Goal: Information Seeking & Learning: Learn about a topic

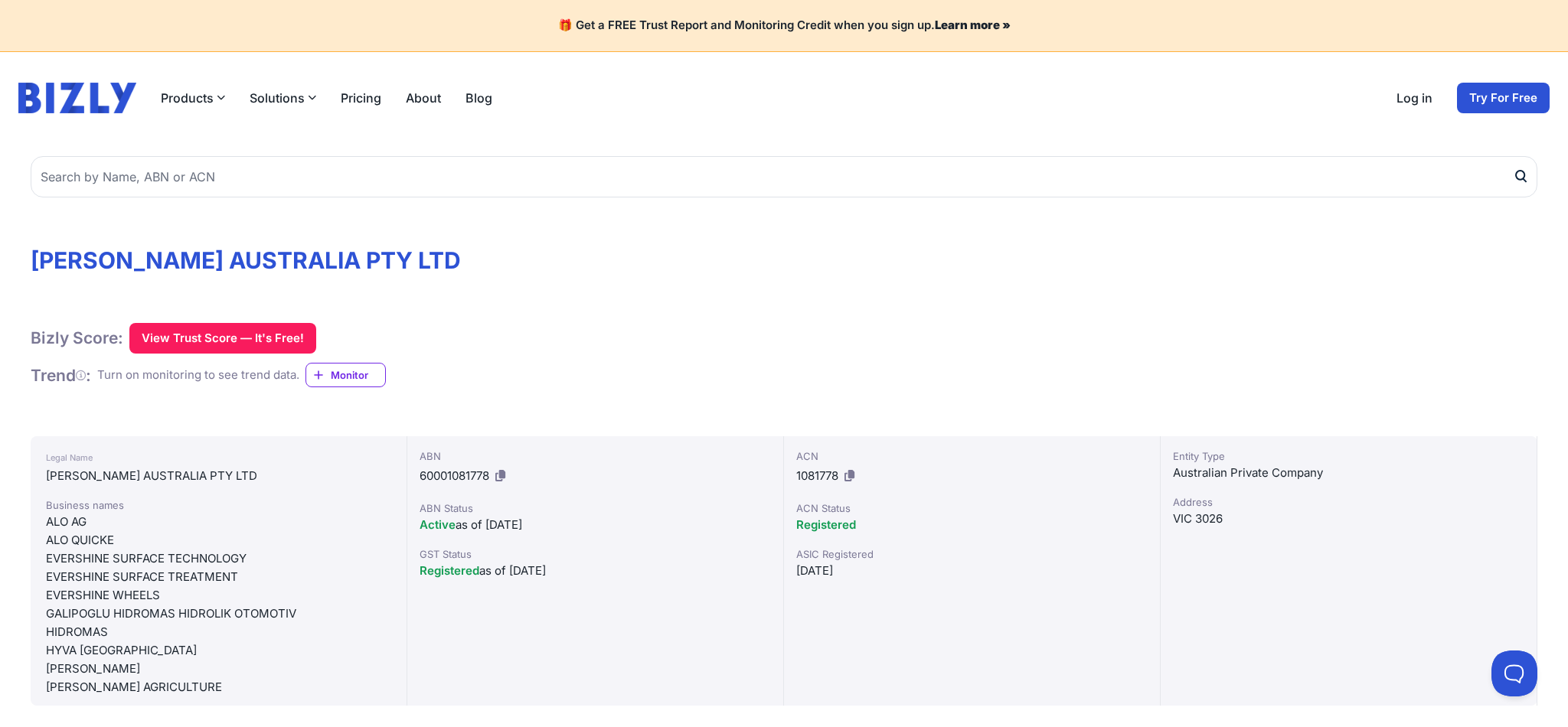
scroll to position [2110, 0]
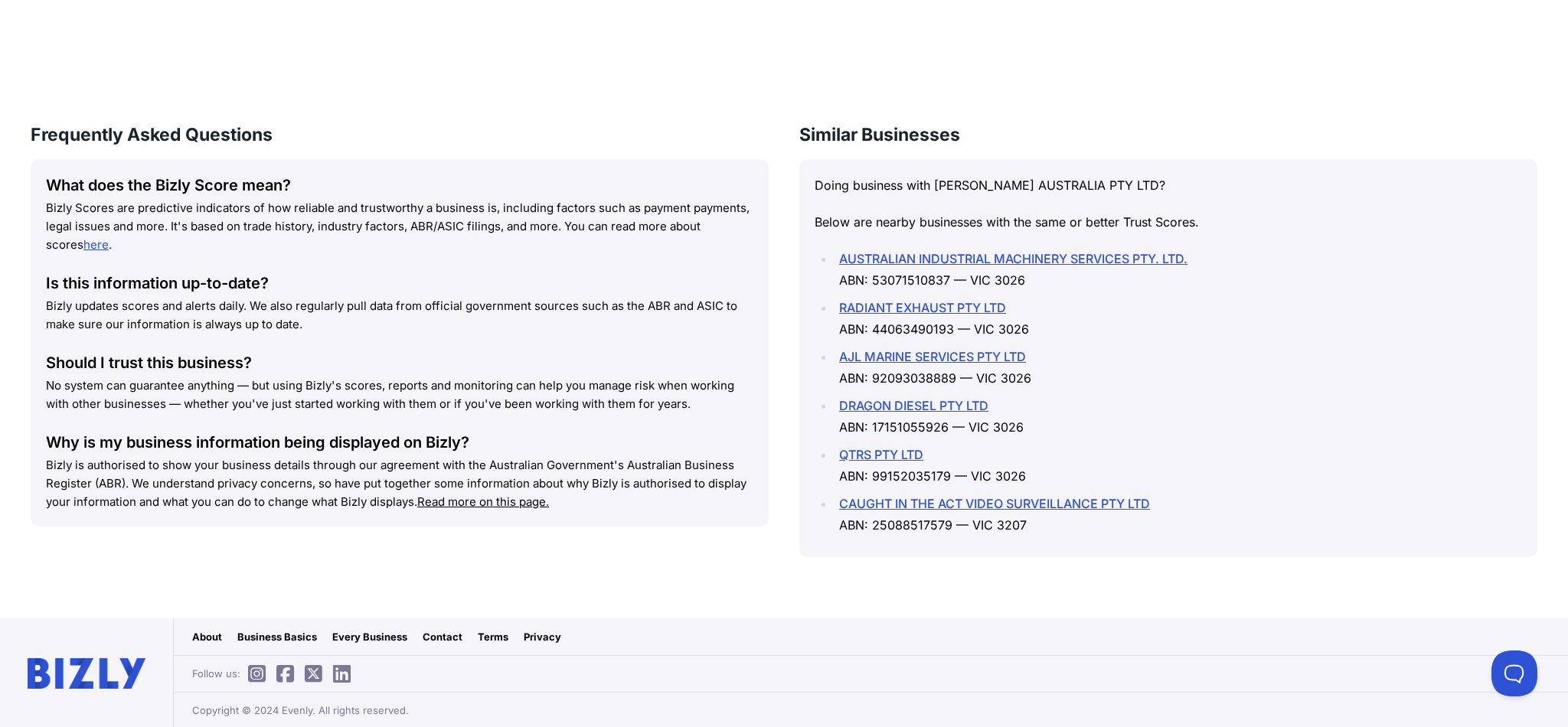
click at [925, 406] on link "DRAGON DIESEL PTY LTD" at bounding box center [914, 406] width 150 height 16
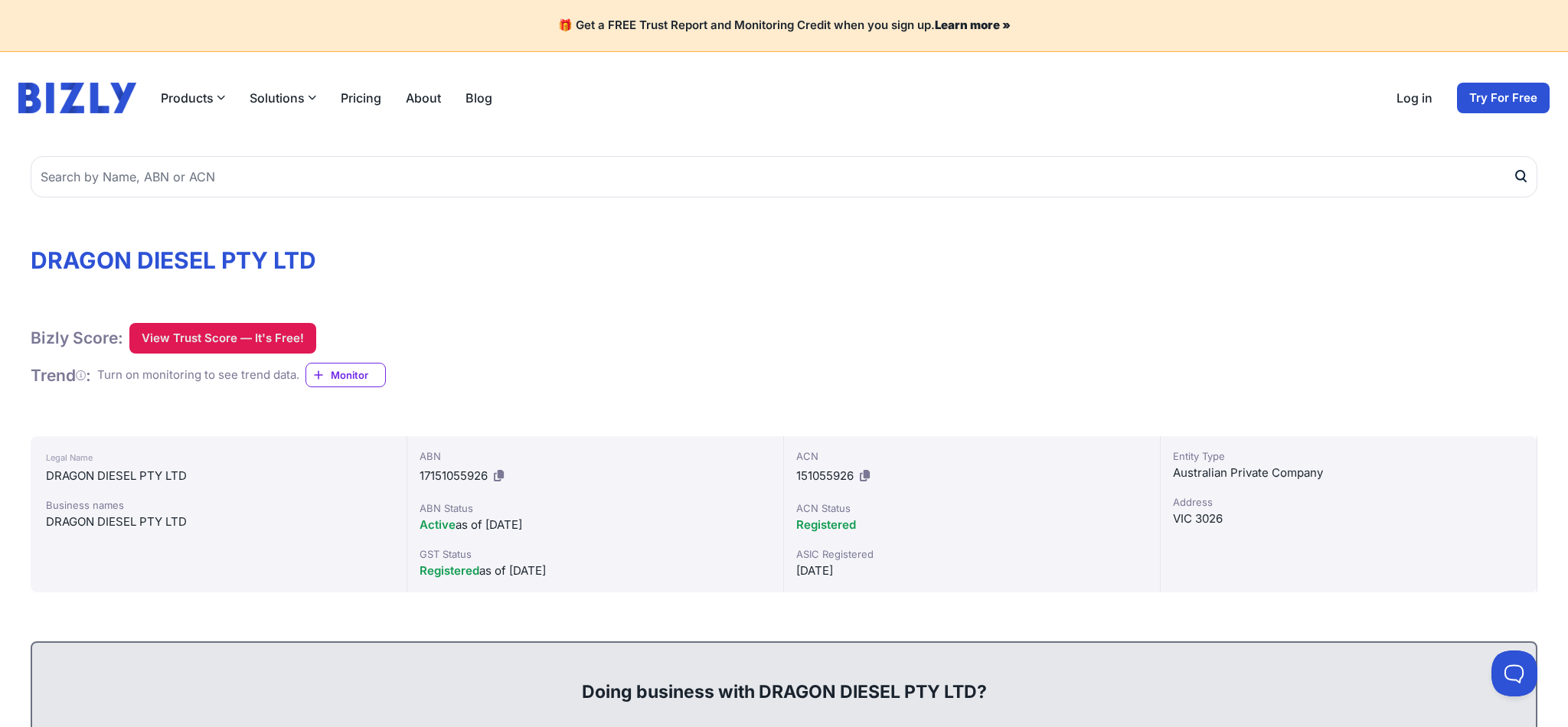
click at [212, 338] on button "View Trust Score — It's Free!" at bounding box center [223, 338] width 186 height 31
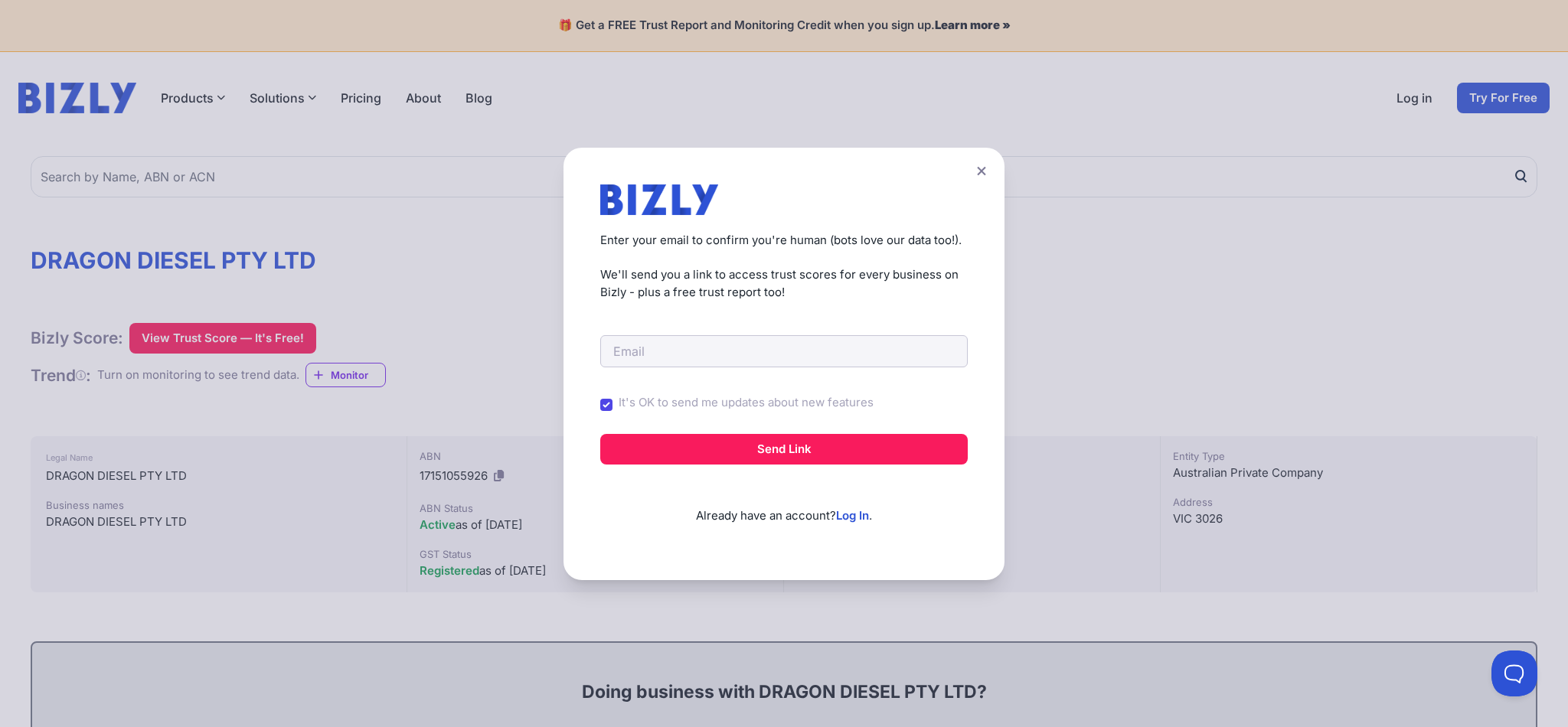
click at [976, 168] on button at bounding box center [981, 171] width 21 height 22
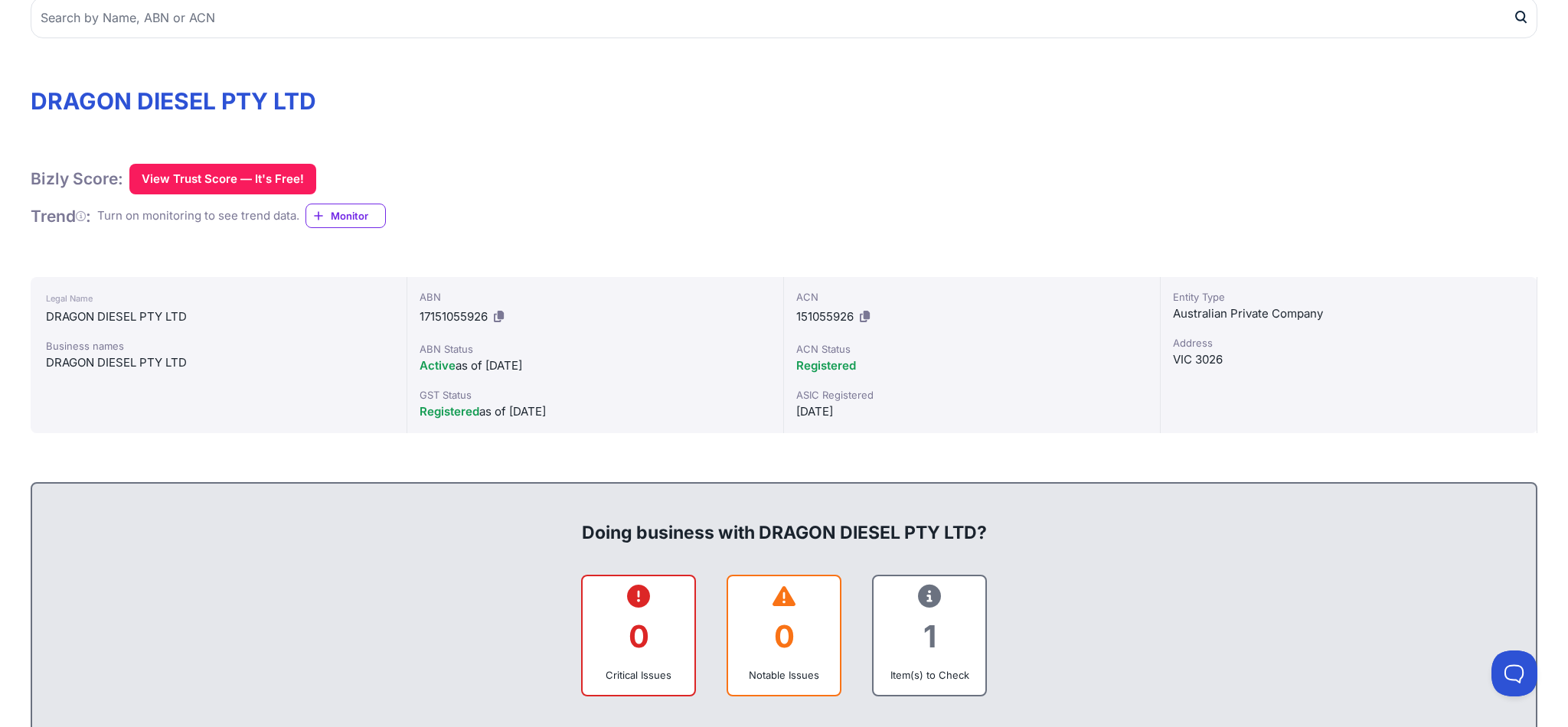
scroll to position [161, 0]
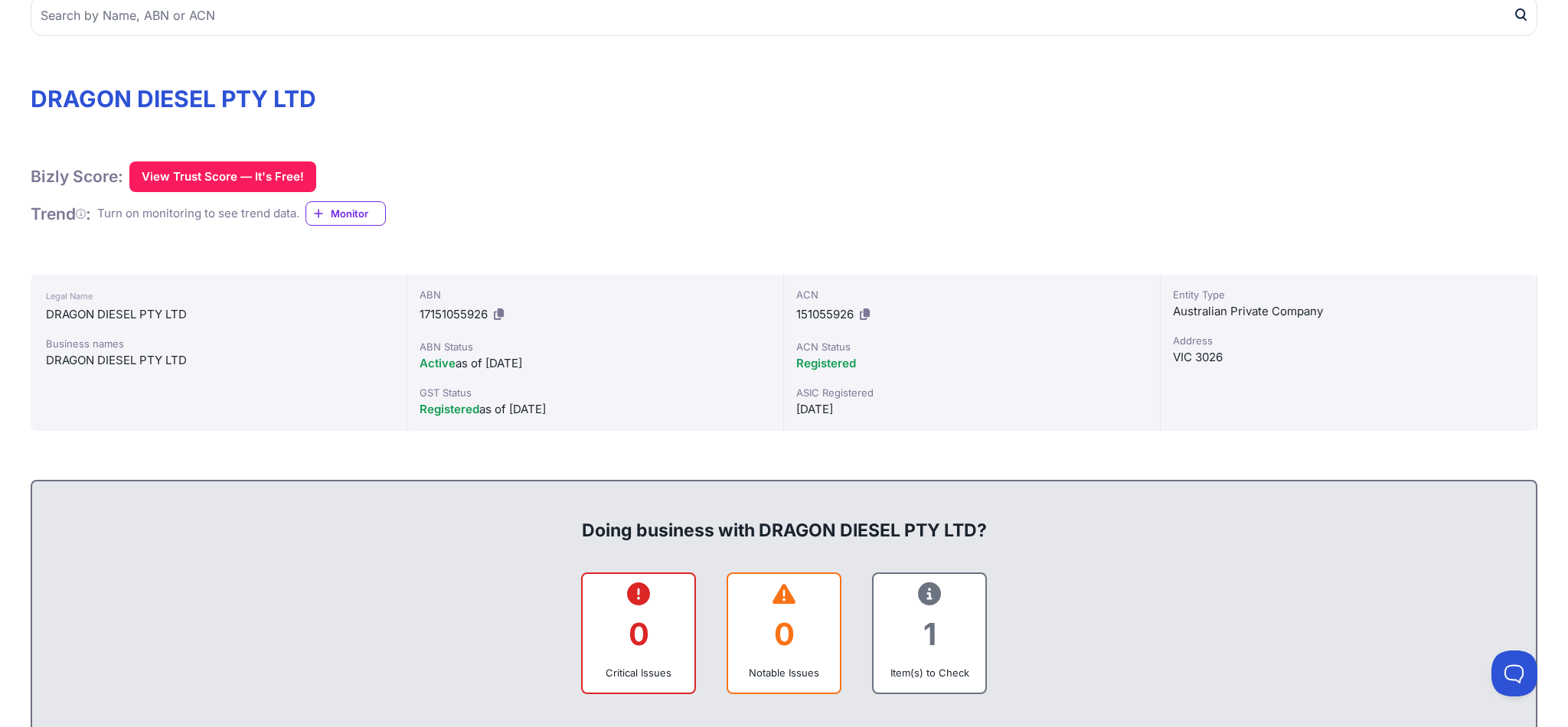
drag, startPoint x: 587, startPoint y: 407, endPoint x: 660, endPoint y: 406, distance: 73.0
click at [614, 407] on div "Registered as of [DATE]" at bounding box center [596, 409] width 352 height 18
click at [806, 403] on div "[DATE]" at bounding box center [972, 409] width 352 height 18
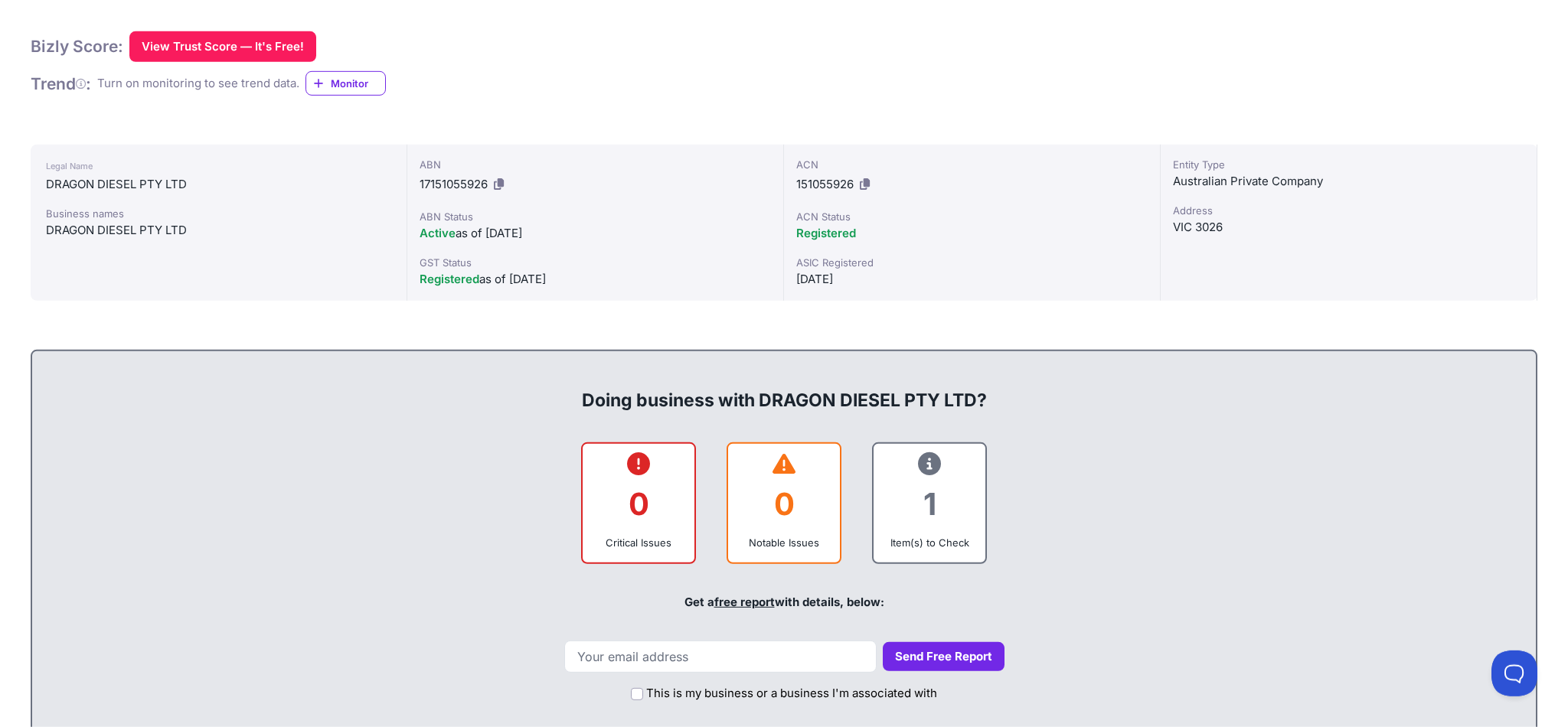
scroll to position [323, 0]
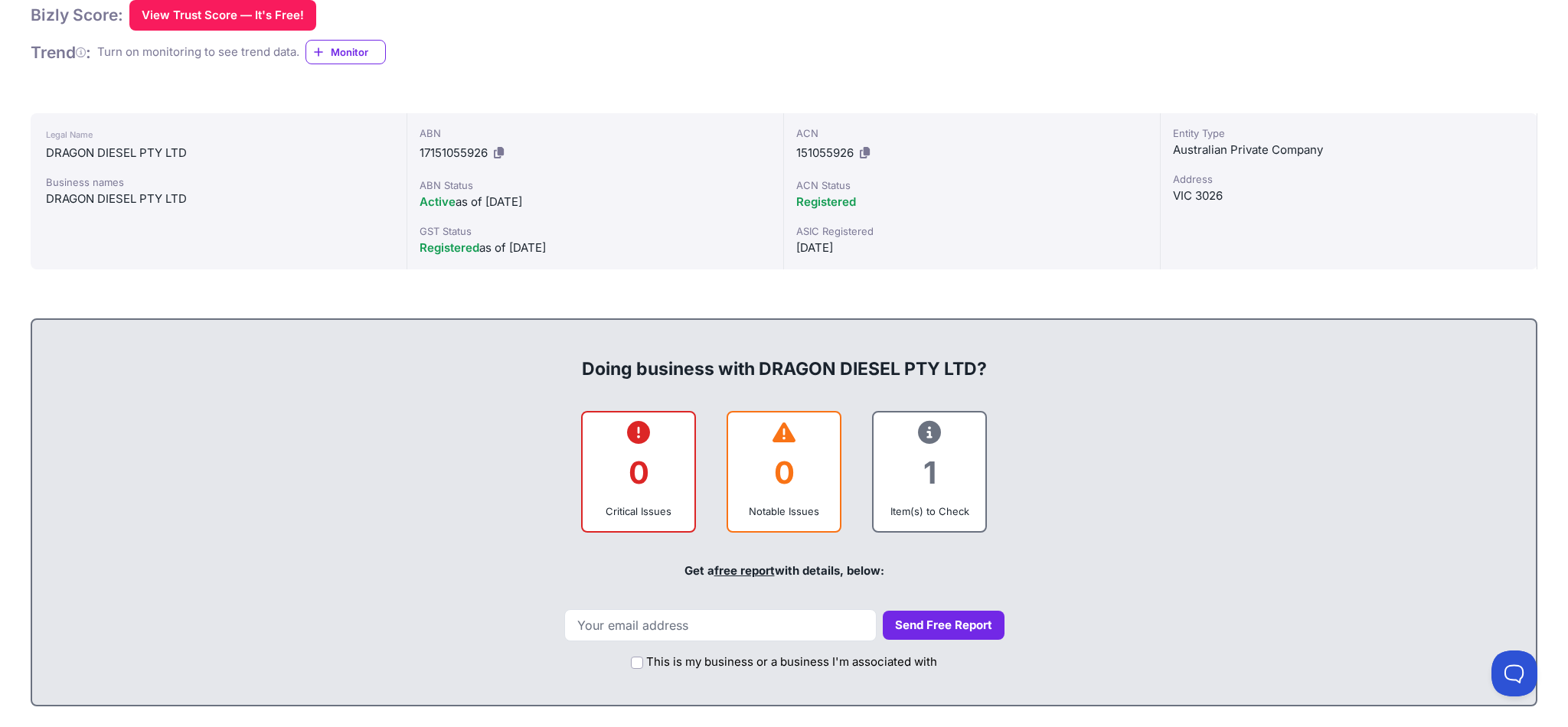
click at [925, 433] on icon at bounding box center [929, 432] width 23 height 1
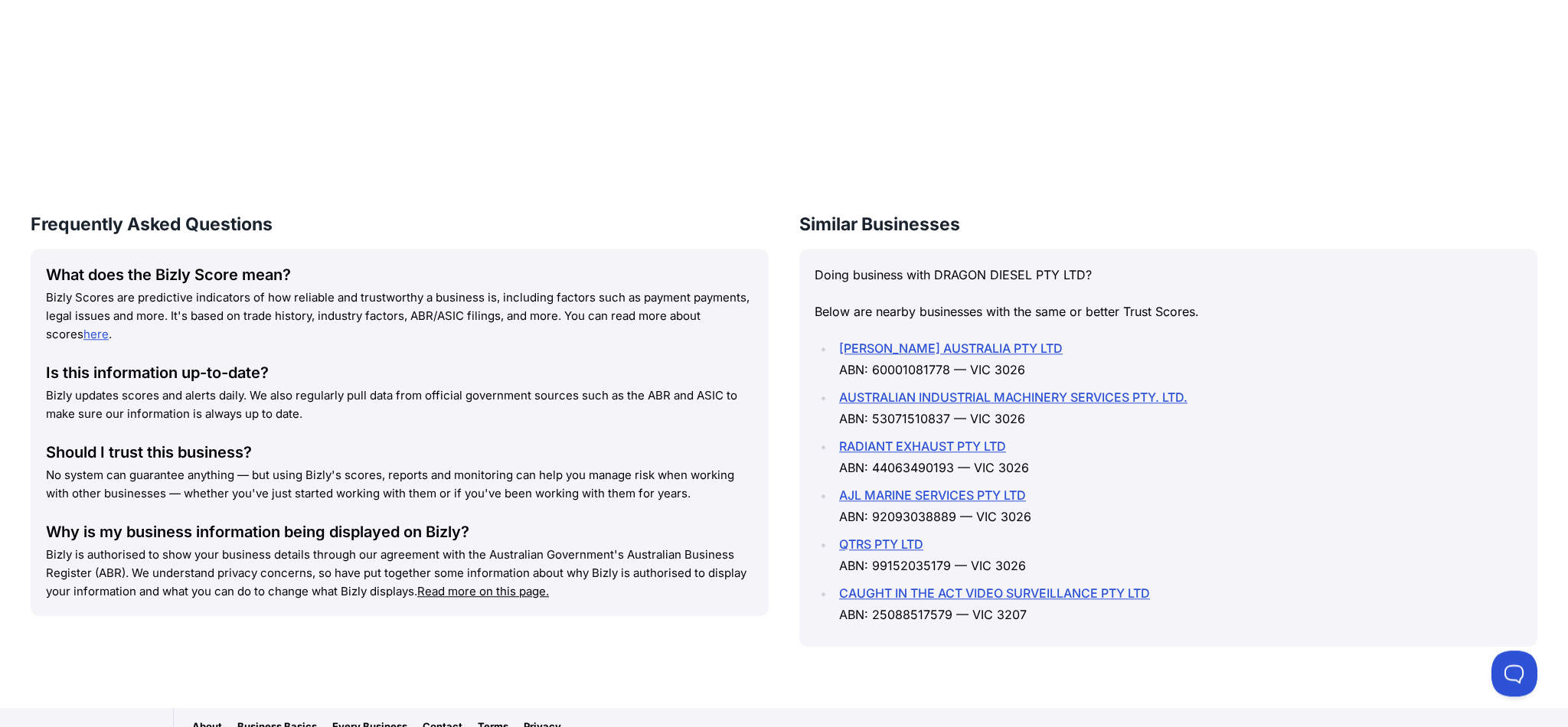
scroll to position [1940, 0]
